Goal: Information Seeking & Learning: Find specific fact

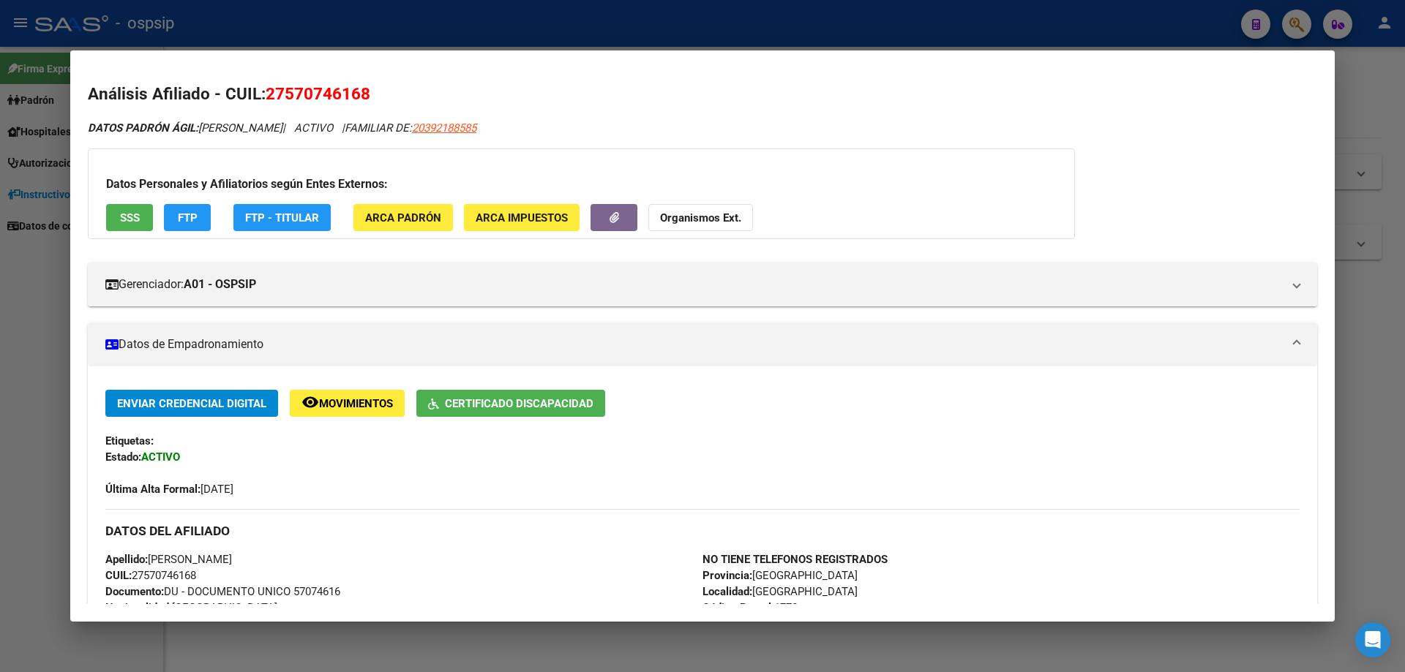
scroll to position [227, 0]
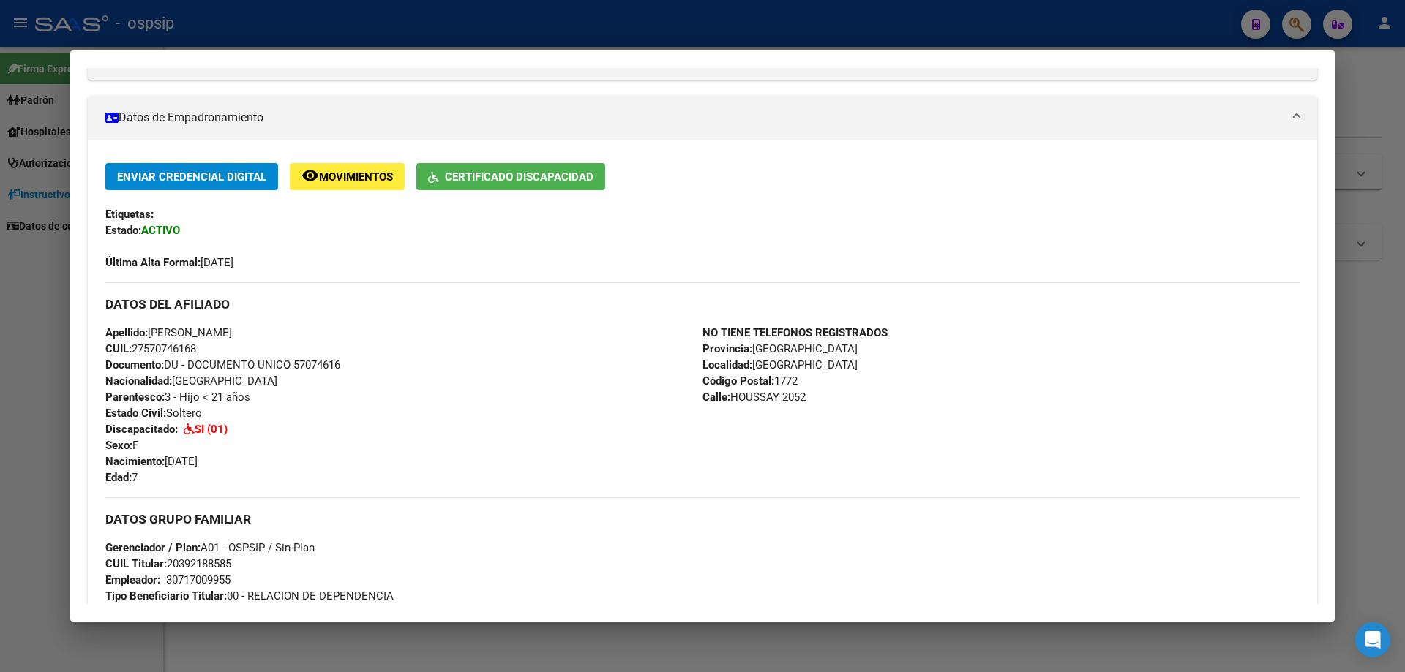
click at [742, 631] on div at bounding box center [702, 336] width 1405 height 672
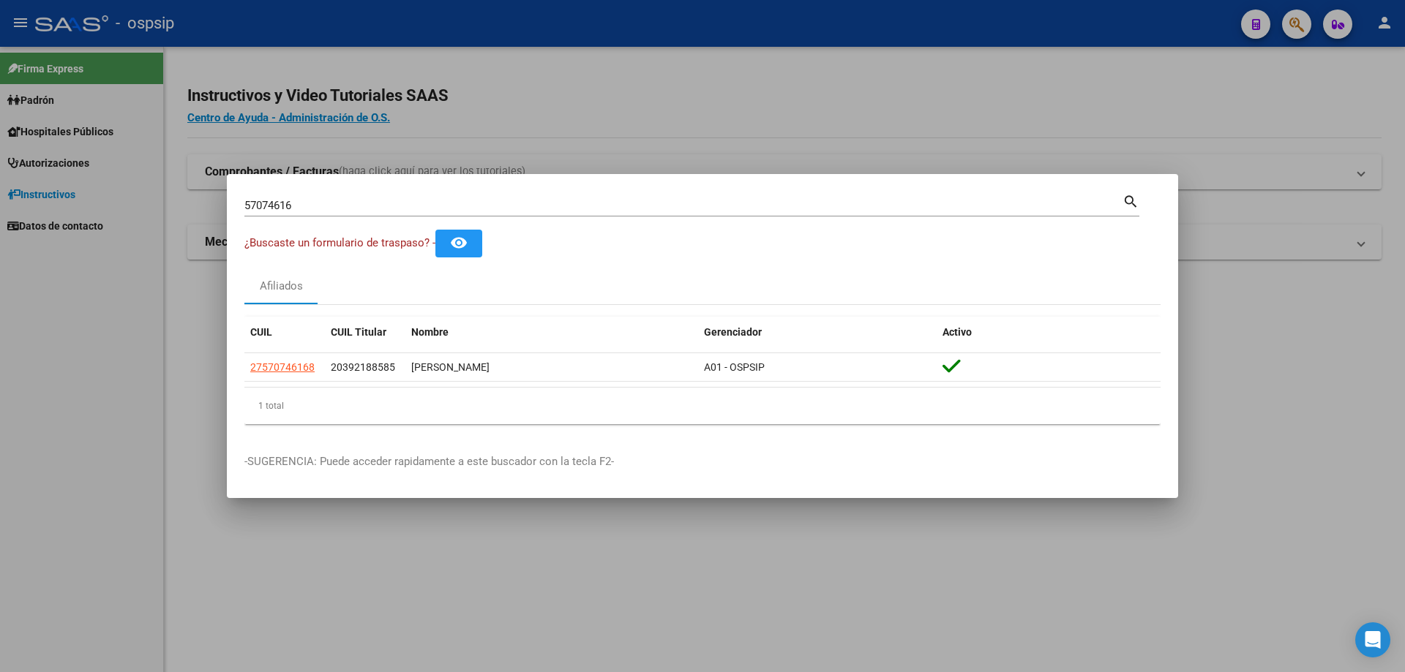
click at [378, 211] on div "57074616 Buscar (apellido, dni, [PERSON_NAME], [PERSON_NAME], cuit, obra social)" at bounding box center [683, 206] width 878 height 22
click at [375, 203] on input "57074616" at bounding box center [683, 205] width 878 height 13
type input "5"
type input "95757183"
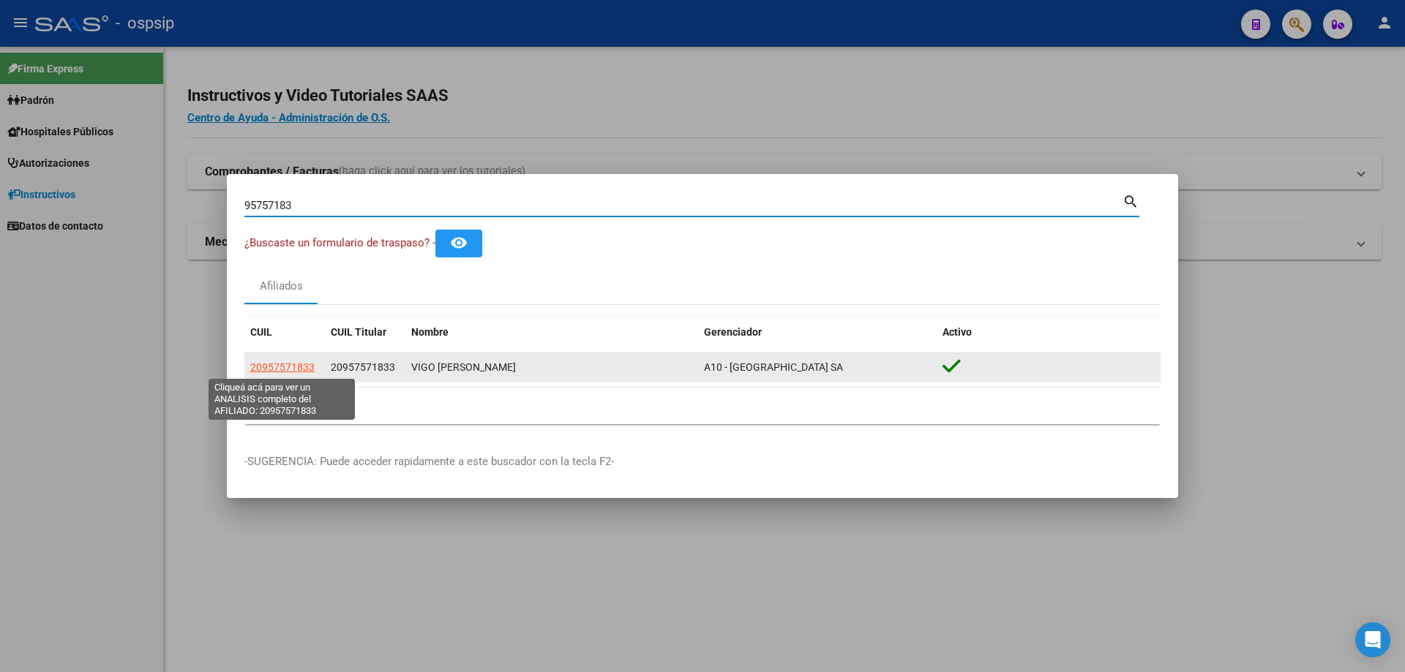
click at [291, 362] on span "20957571833" at bounding box center [282, 367] width 64 height 12
type textarea "20957571833"
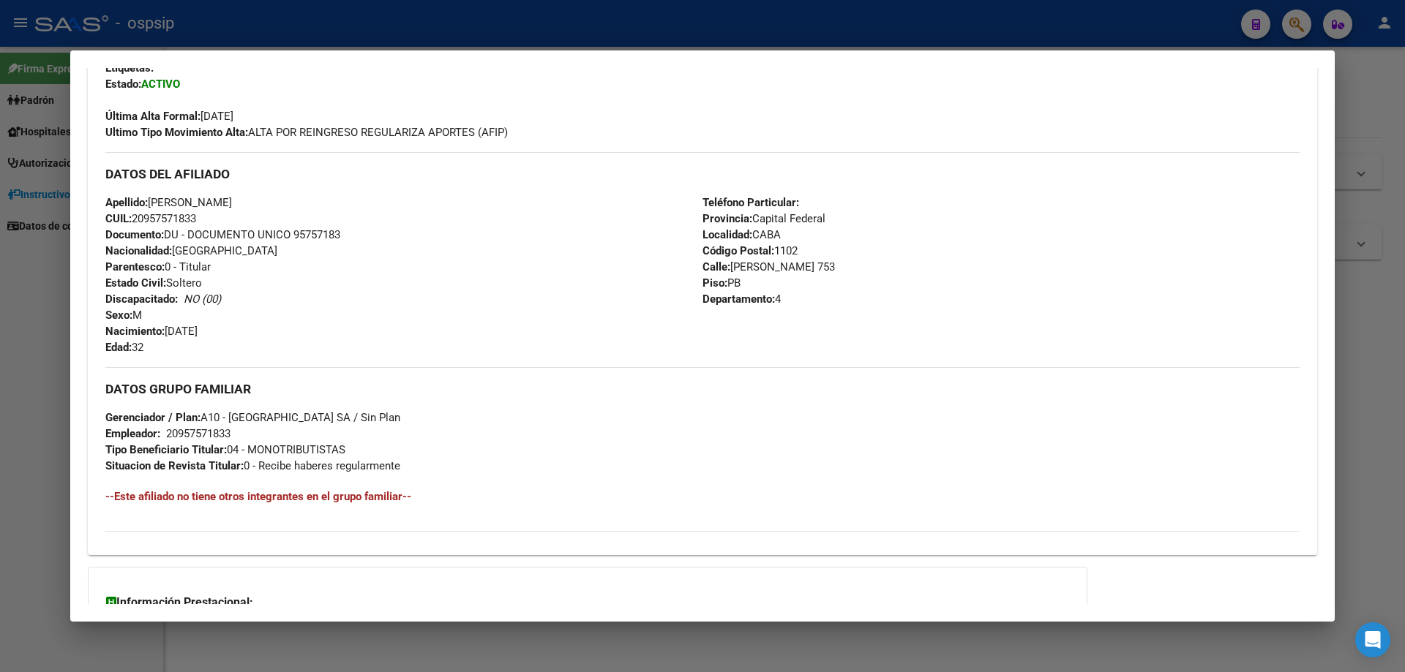
scroll to position [517, 0]
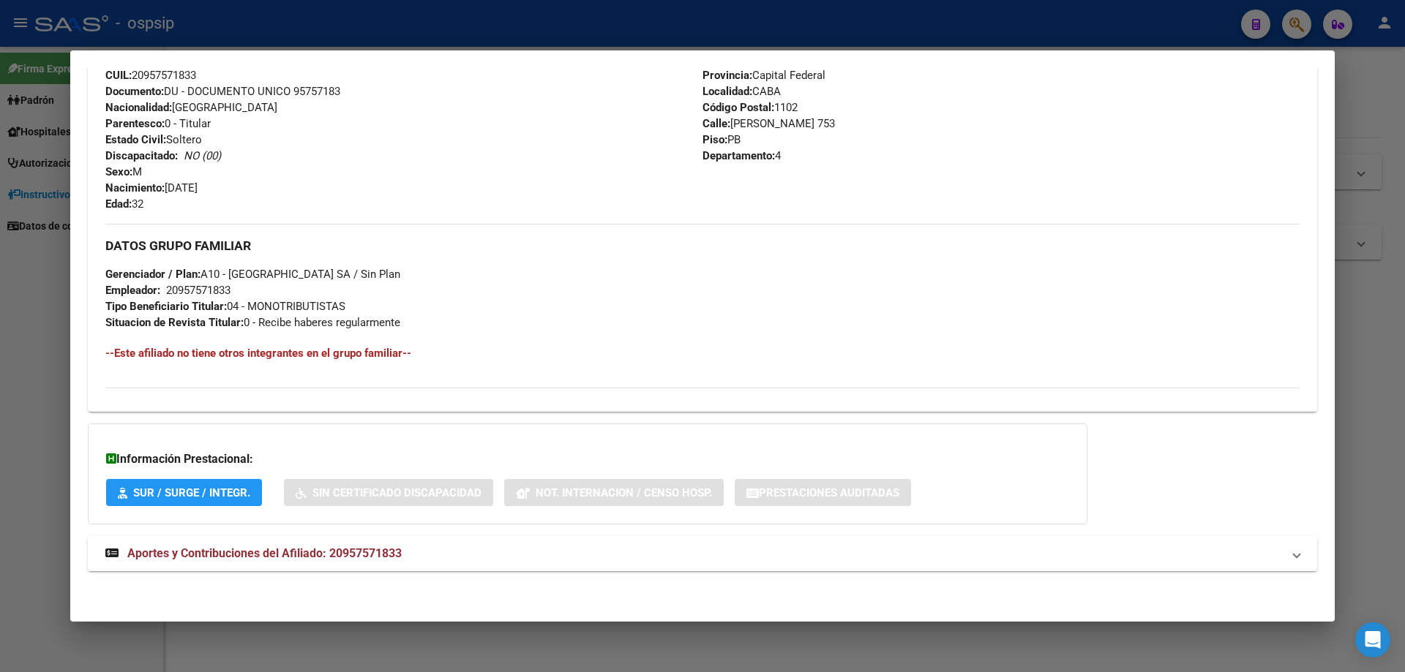
click at [282, 552] on span "Aportes y Contribuciones del Afiliado: 20957571833" at bounding box center [264, 554] width 274 height 14
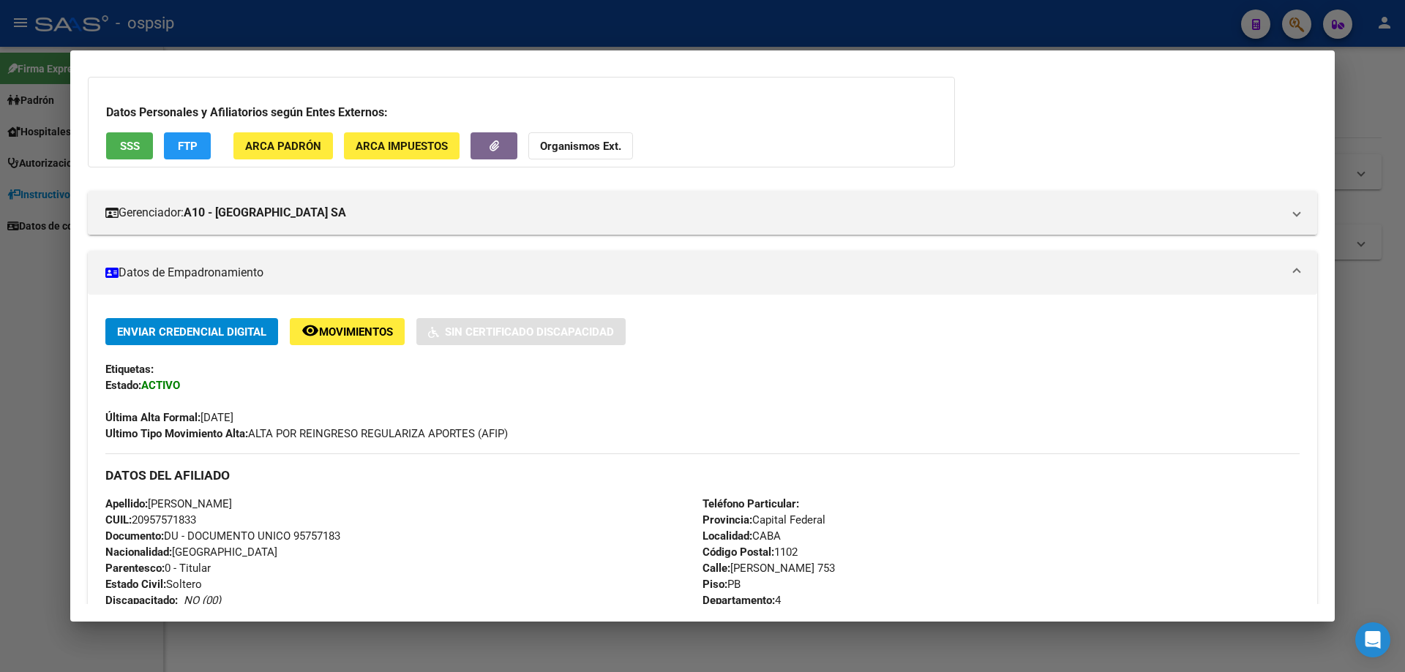
scroll to position [0, 0]
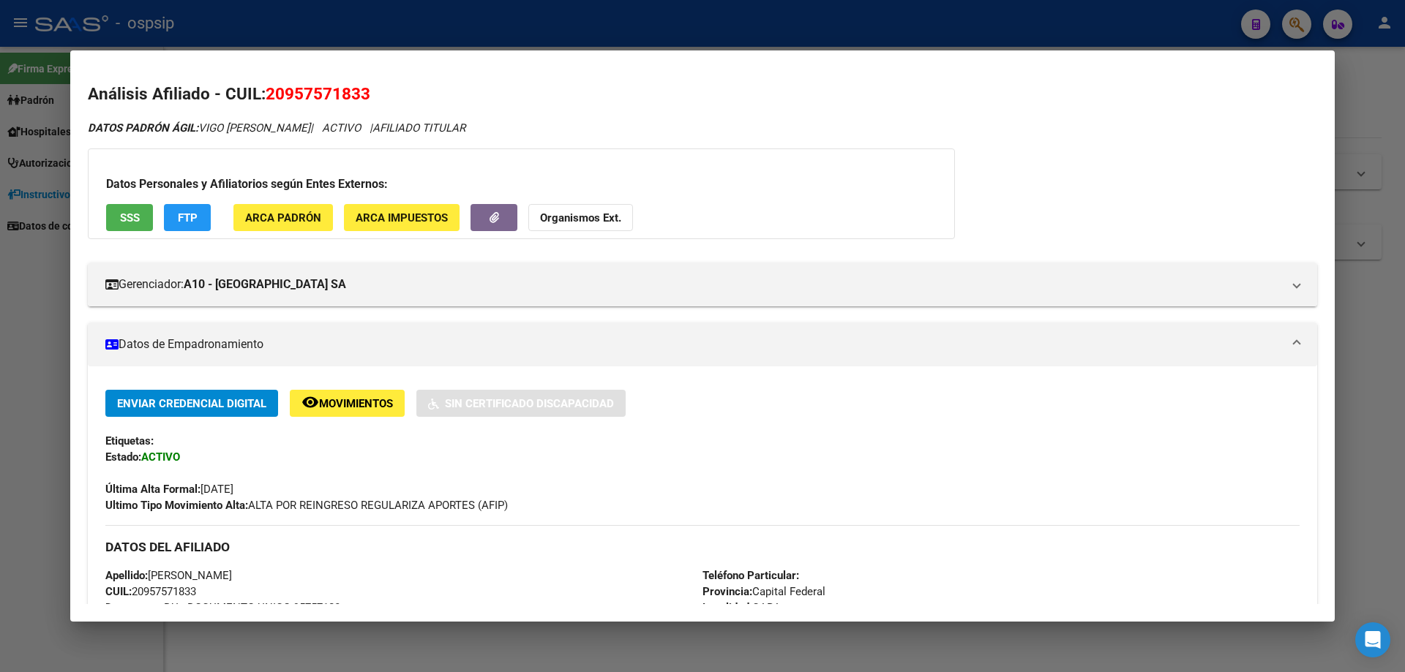
click at [602, 659] on div at bounding box center [702, 336] width 1405 height 672
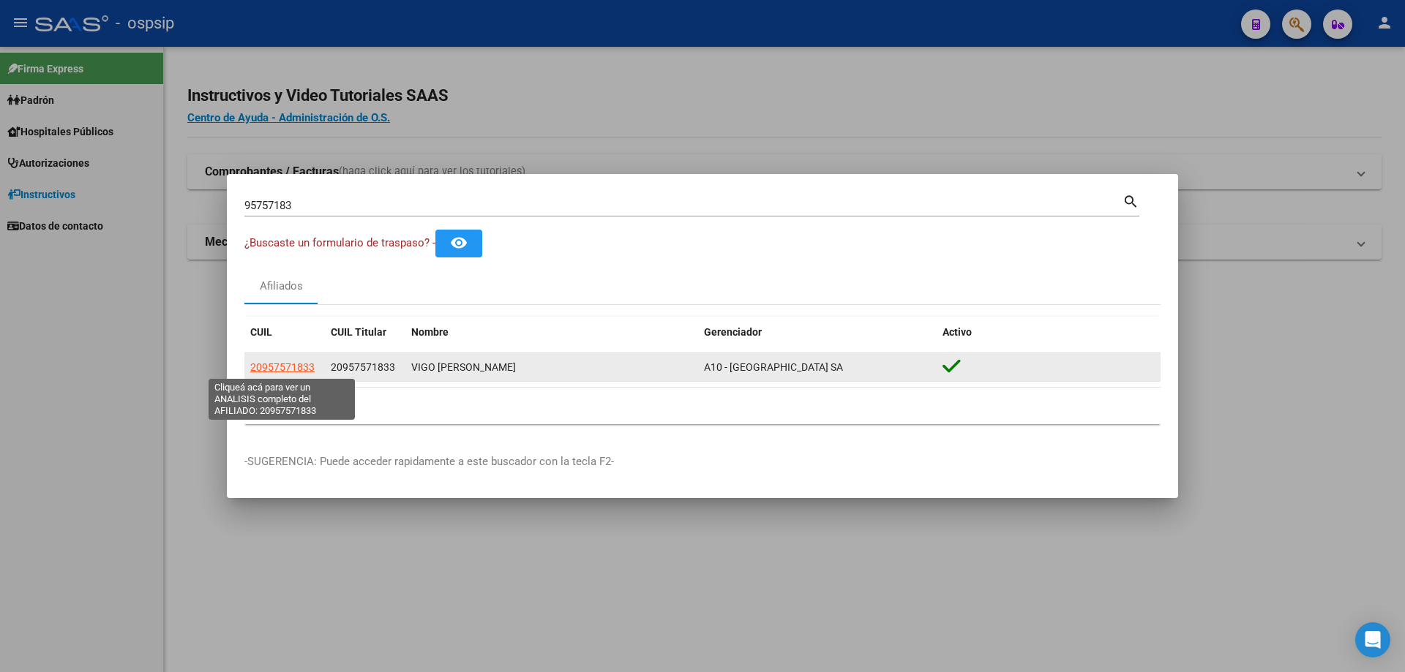
click at [304, 368] on span "20957571833" at bounding box center [282, 367] width 64 height 12
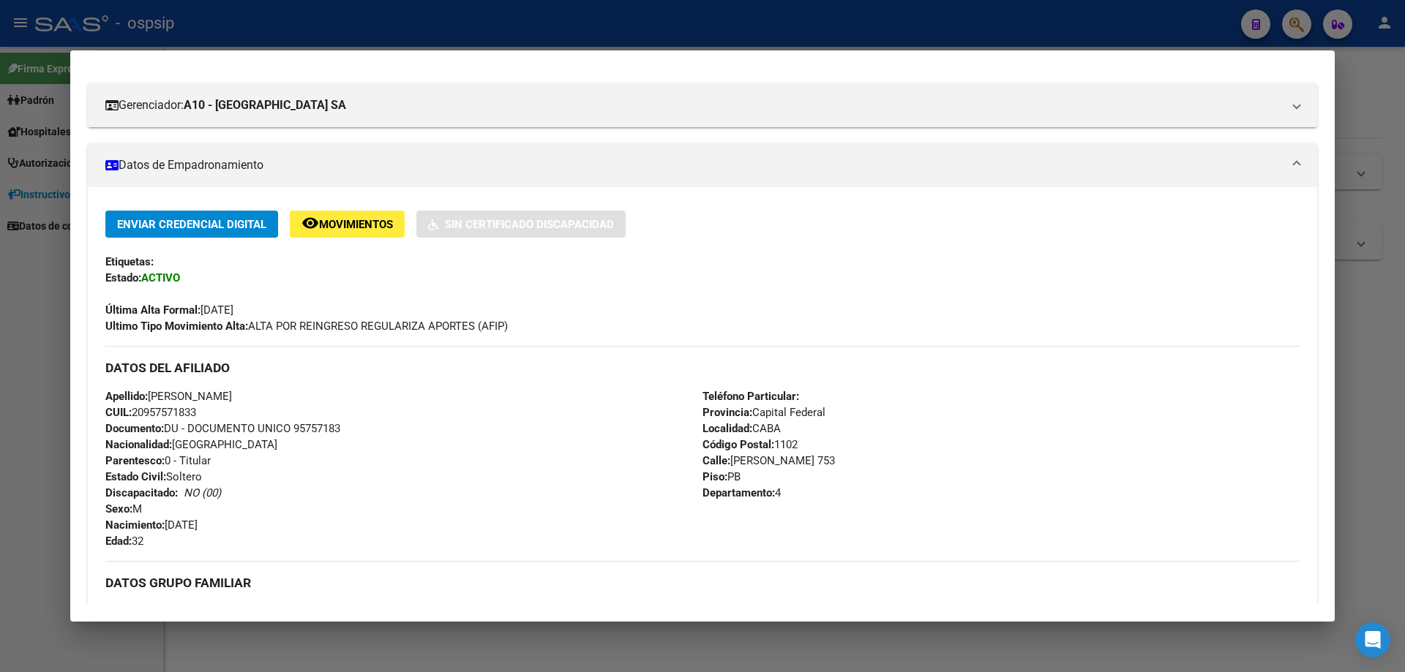
scroll to position [219, 0]
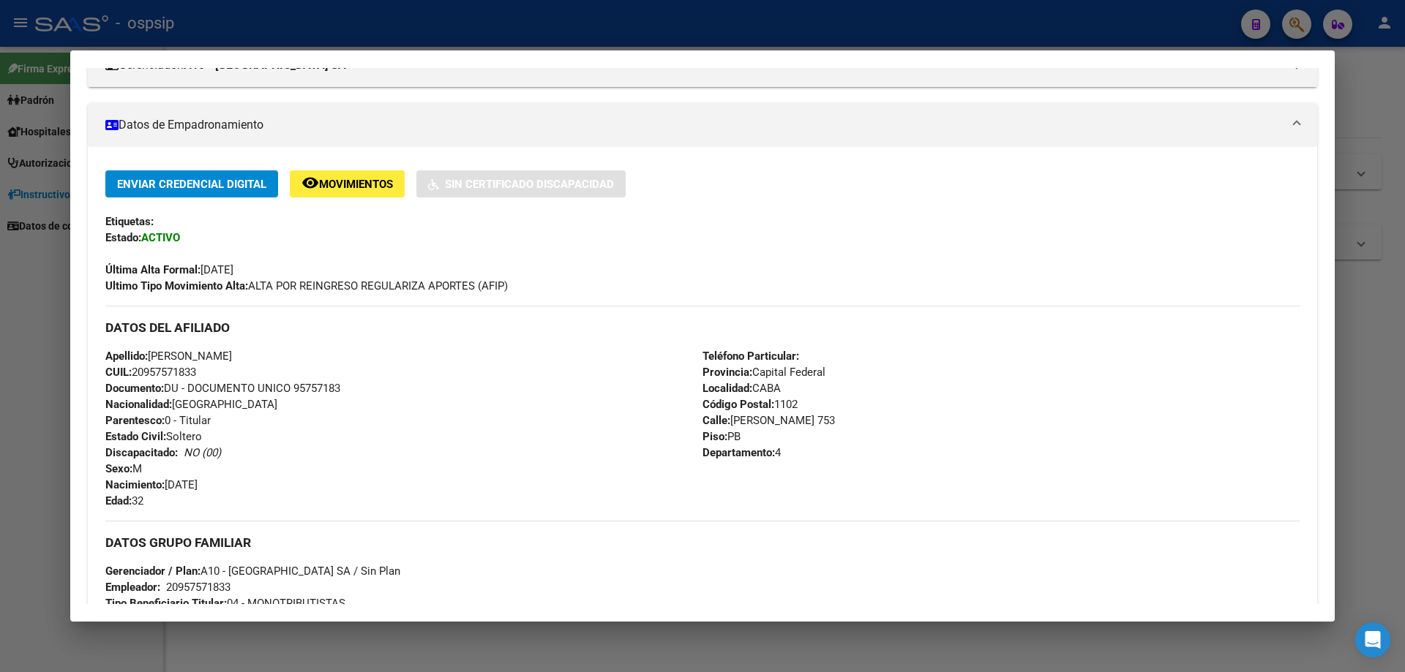
drag, startPoint x: 345, startPoint y: 389, endPoint x: 296, endPoint y: 388, distance: 49.0
click at [296, 388] on div "Apellido: [PERSON_NAME] CUIL: 20957571833 Documento: DU - DOCUMENTO UNICO 95757…" at bounding box center [403, 428] width 597 height 161
copy span "95757183"
click at [820, 656] on div at bounding box center [702, 336] width 1405 height 672
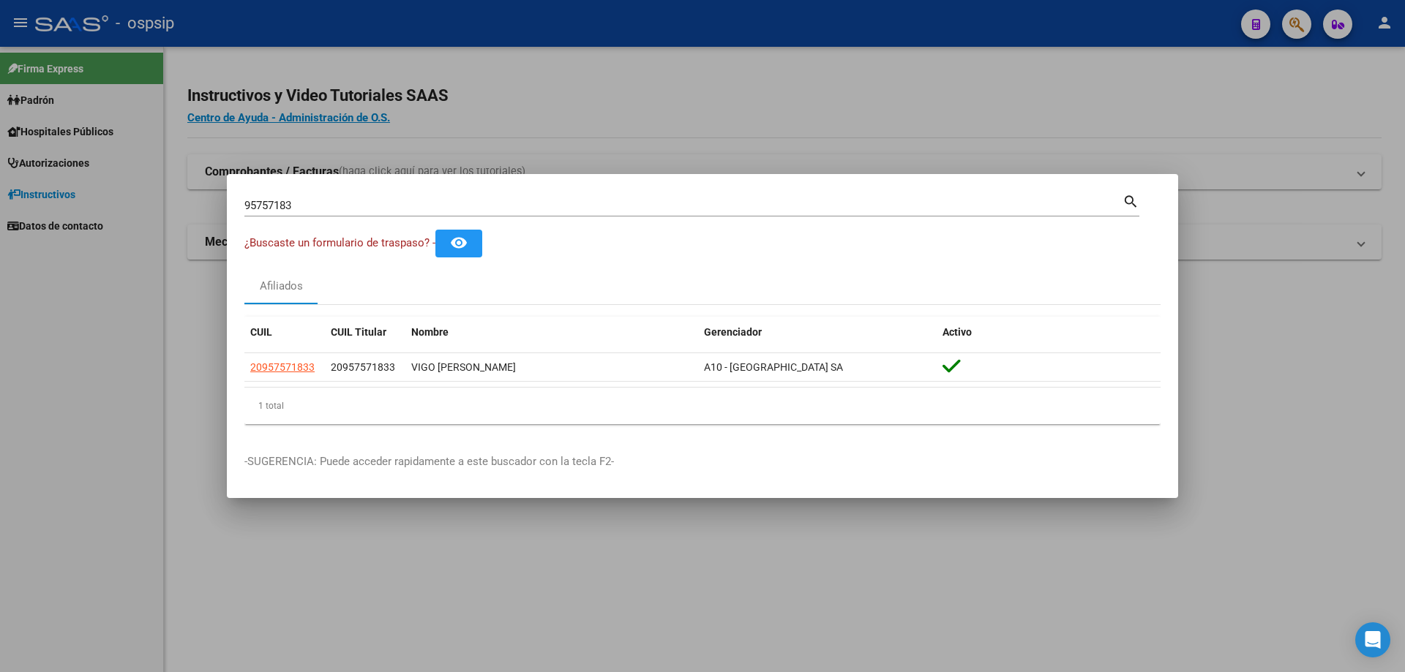
click at [402, 198] on div "95757183 Buscar (apellido, dni, [PERSON_NAME], [PERSON_NAME], cuit, obra social)" at bounding box center [683, 206] width 878 height 22
click at [402, 202] on input "95757183" at bounding box center [683, 205] width 878 height 13
type input "9"
type input "23175994"
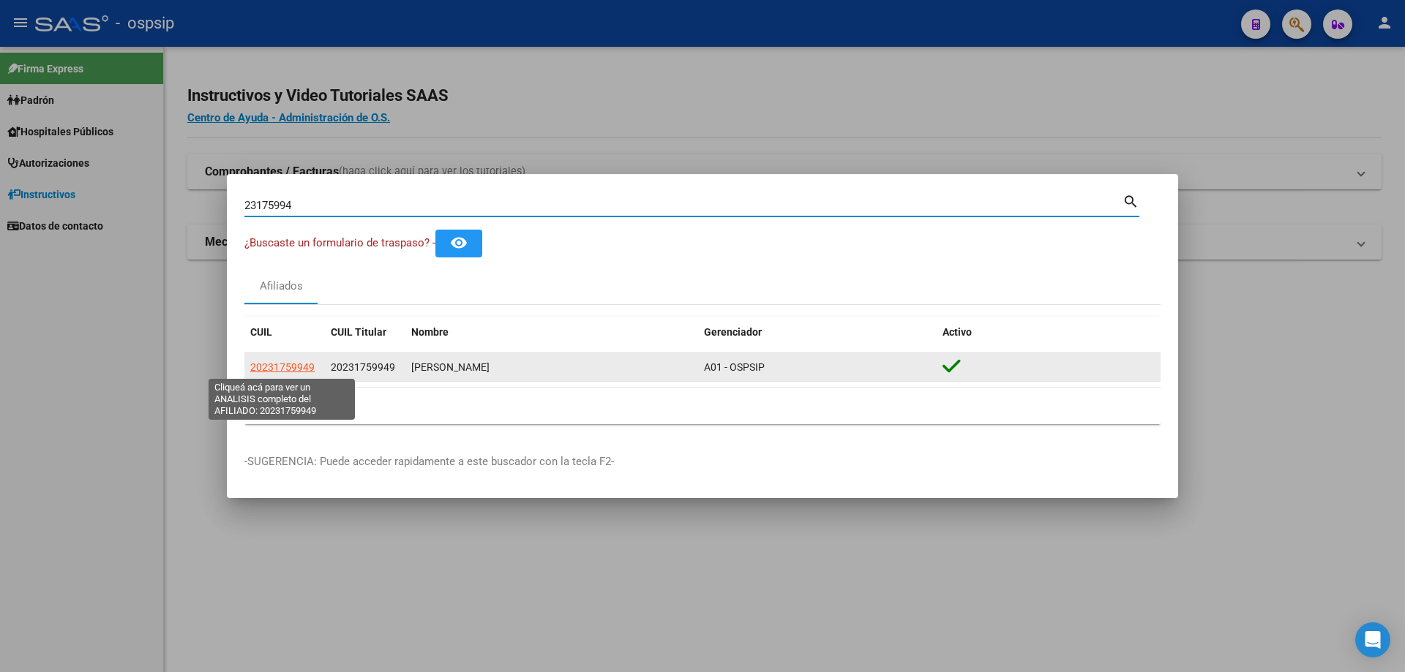
click at [295, 367] on span "20231759949" at bounding box center [282, 367] width 64 height 12
type textarea "20231759949"
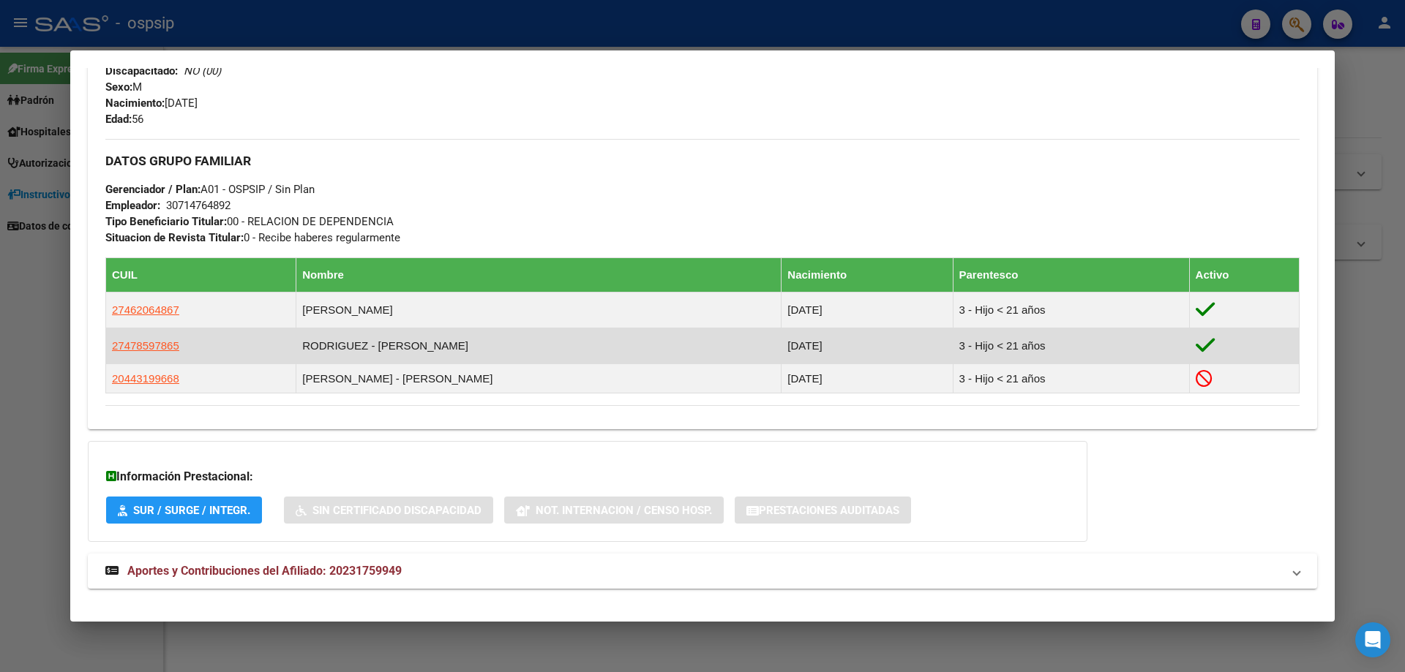
scroll to position [635, 0]
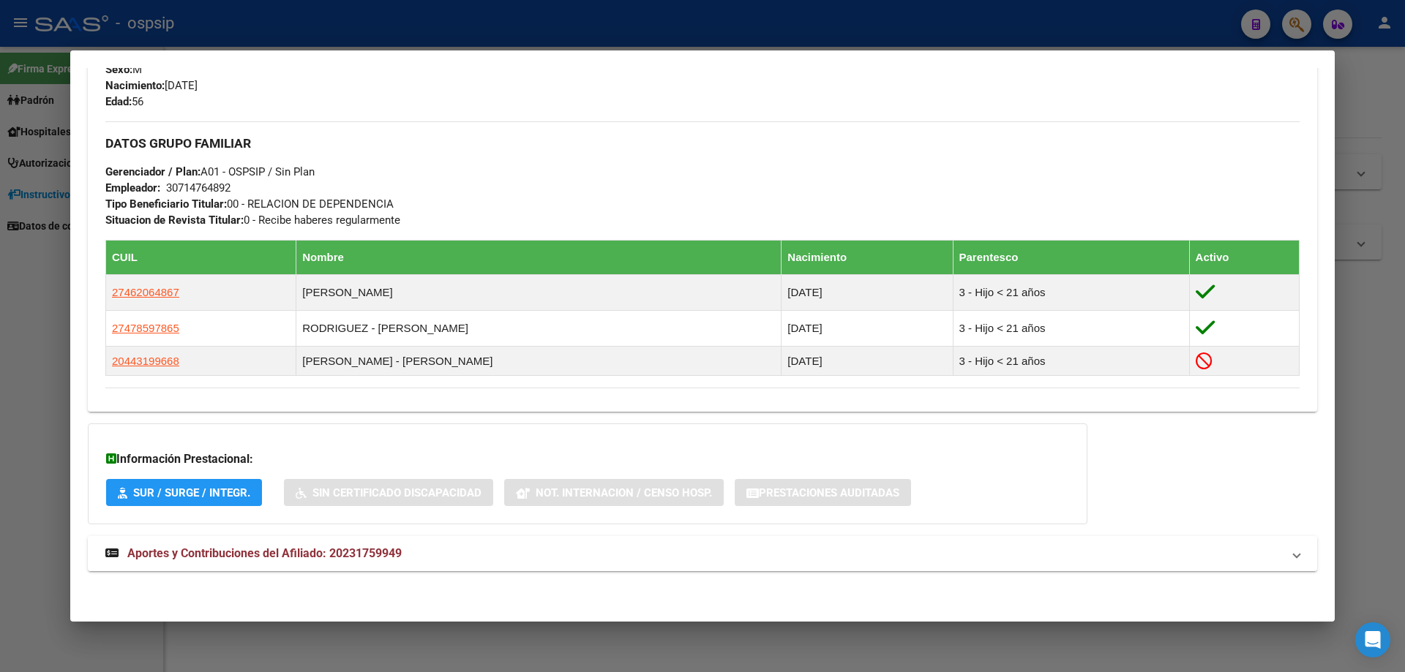
click at [293, 552] on span "Aportes y Contribuciones del Afiliado: 20231759949" at bounding box center [264, 554] width 274 height 14
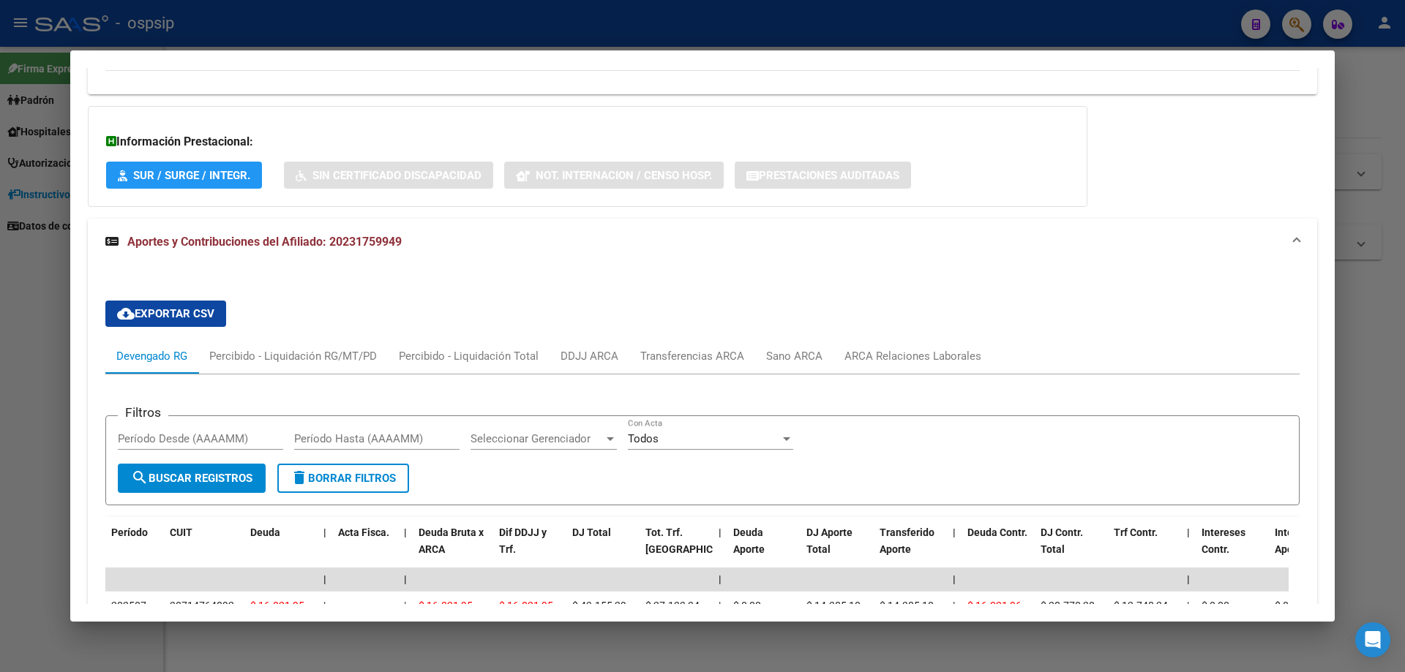
scroll to position [951, 0]
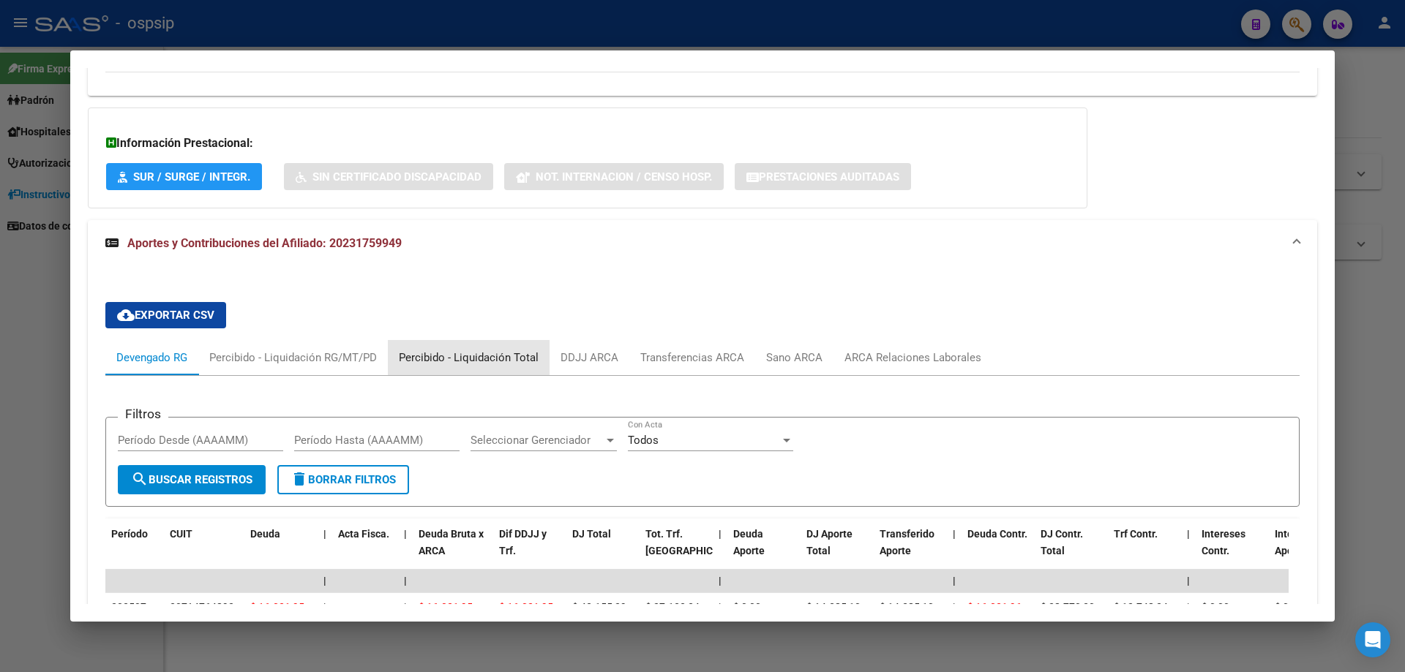
click at [471, 361] on div "Percibido - Liquidación Total" at bounding box center [469, 358] width 140 height 16
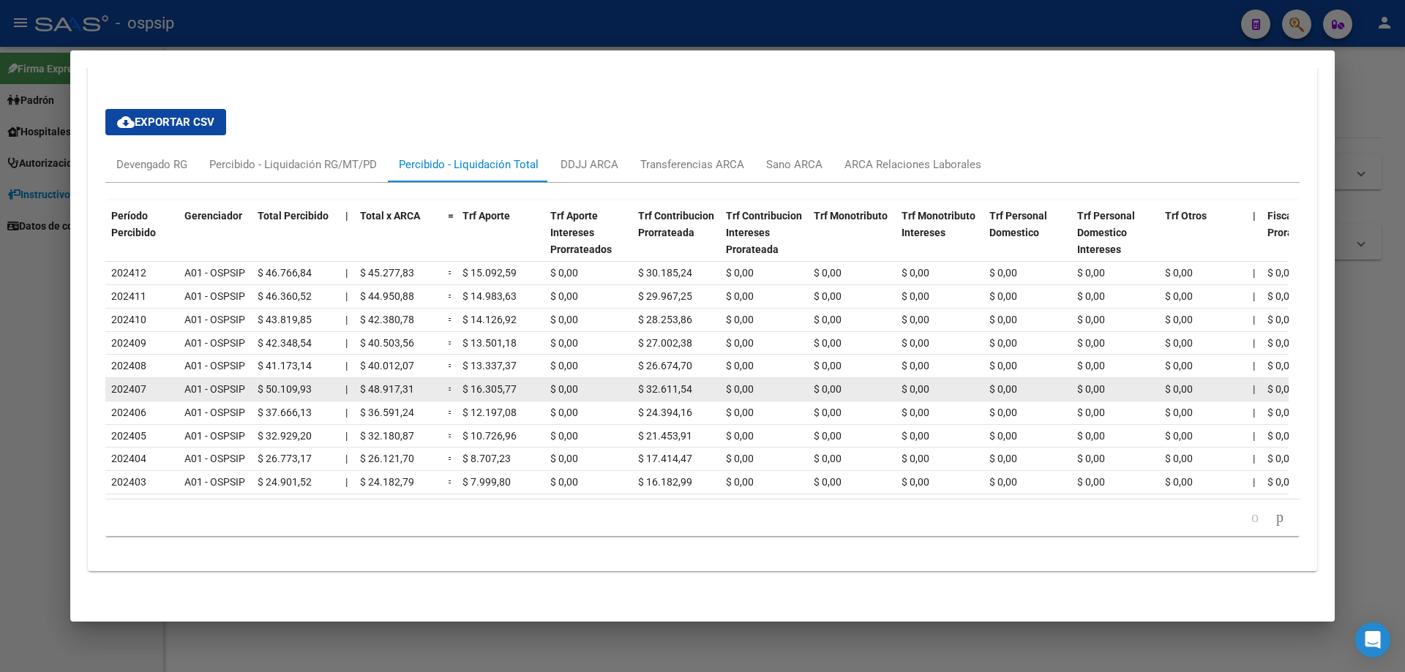
scroll to position [1155, 0]
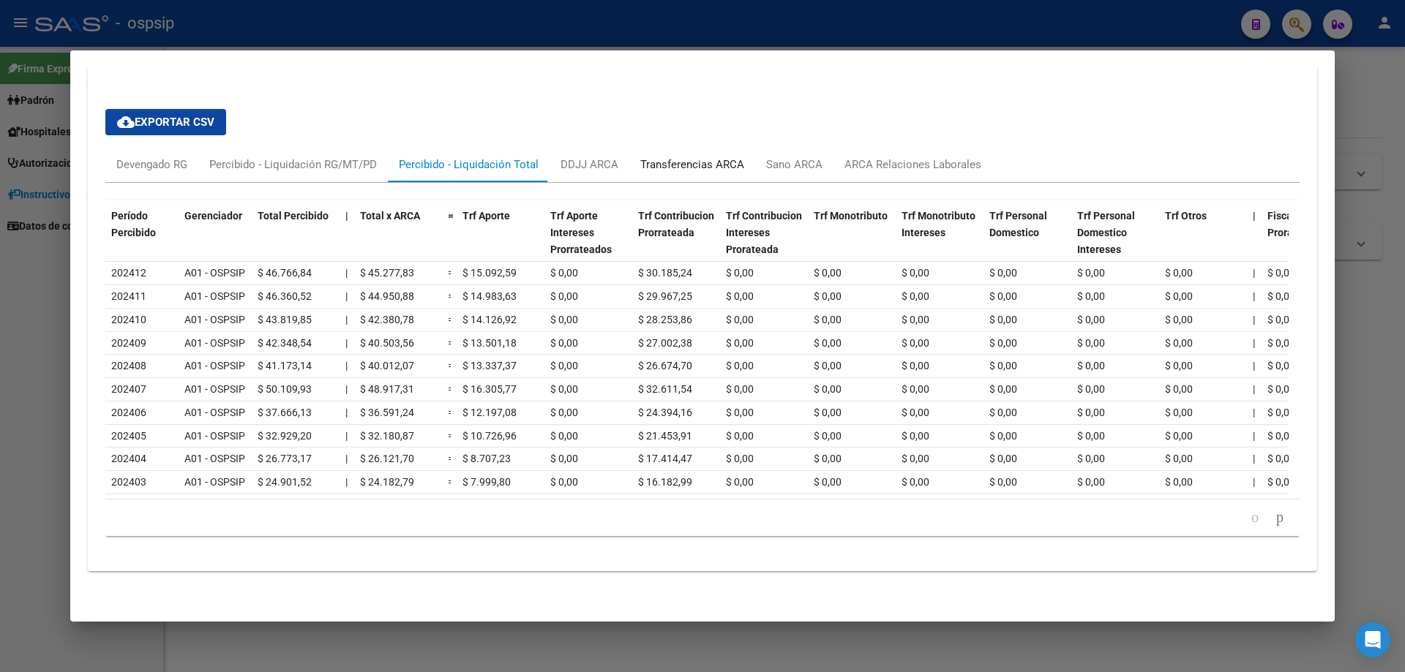
click at [709, 157] on div "Transferencias ARCA" at bounding box center [692, 165] width 104 height 16
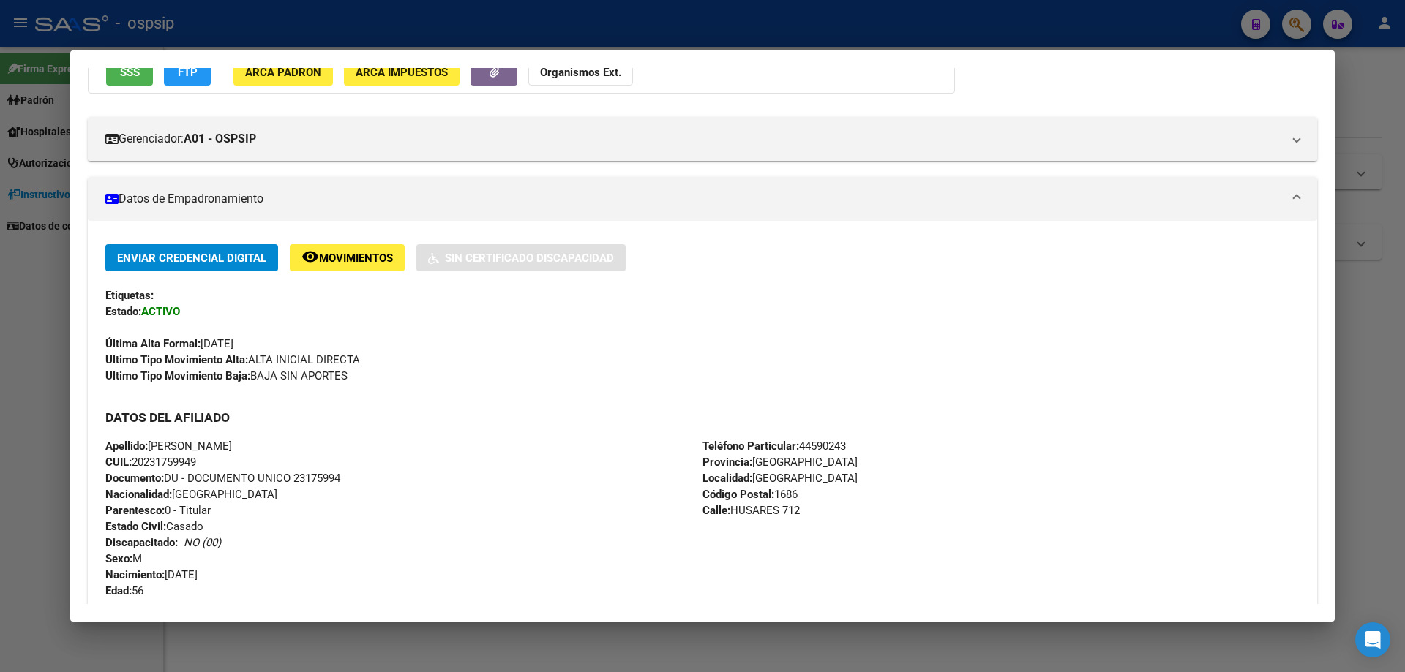
scroll to position [146, 0]
drag, startPoint x: 348, startPoint y: 474, endPoint x: 294, endPoint y: 476, distance: 54.2
click at [294, 476] on div "Apellido: [PERSON_NAME]: 20231759949 Documento: DU - DOCUMENTO UNICO 23175994 N…" at bounding box center [403, 518] width 597 height 161
copy span "23175994"
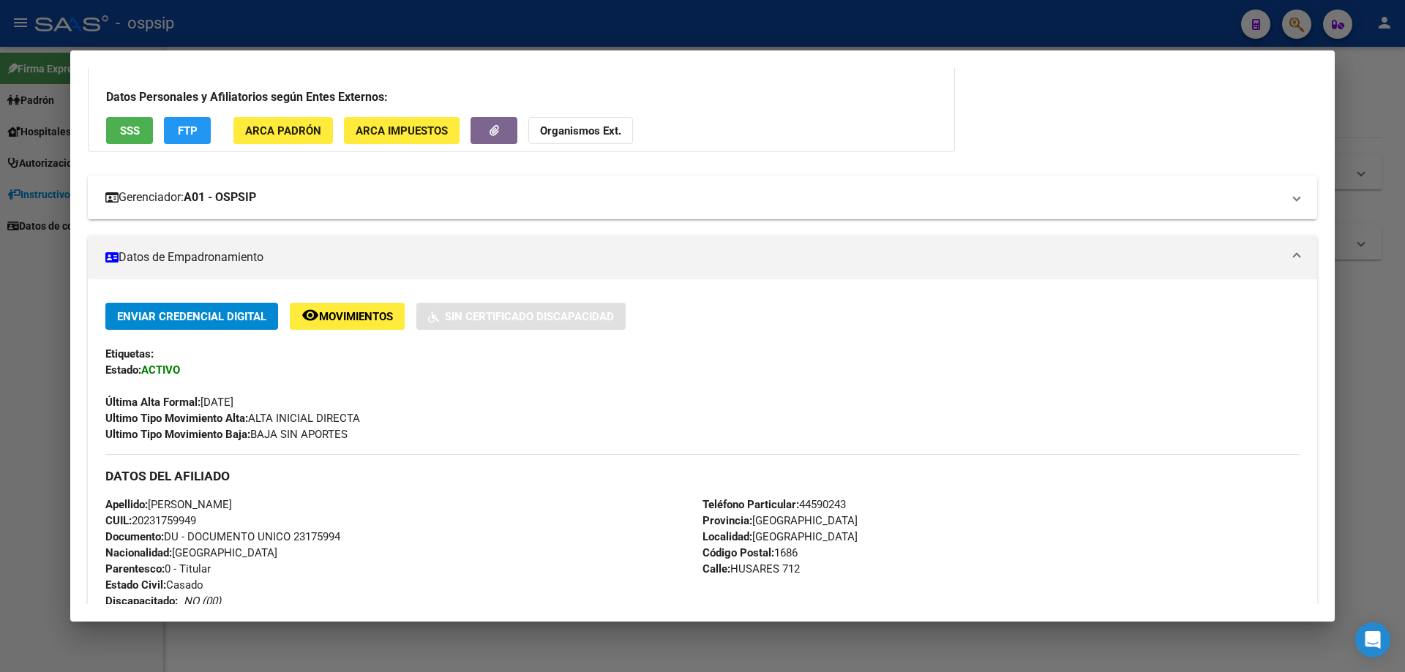
scroll to position [0, 0]
